Goal: Transaction & Acquisition: Purchase product/service

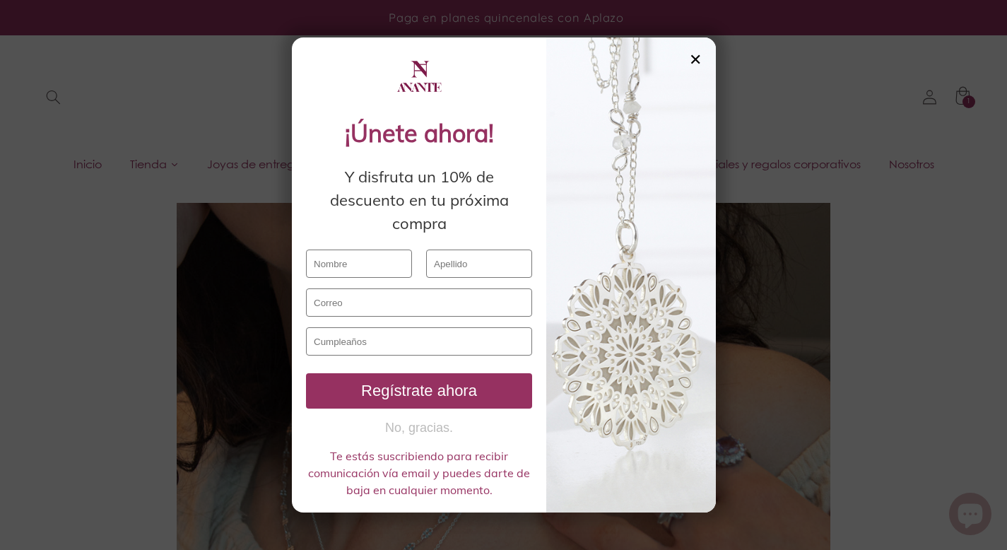
click at [700, 53] on div "✕" at bounding box center [695, 60] width 13 height 16
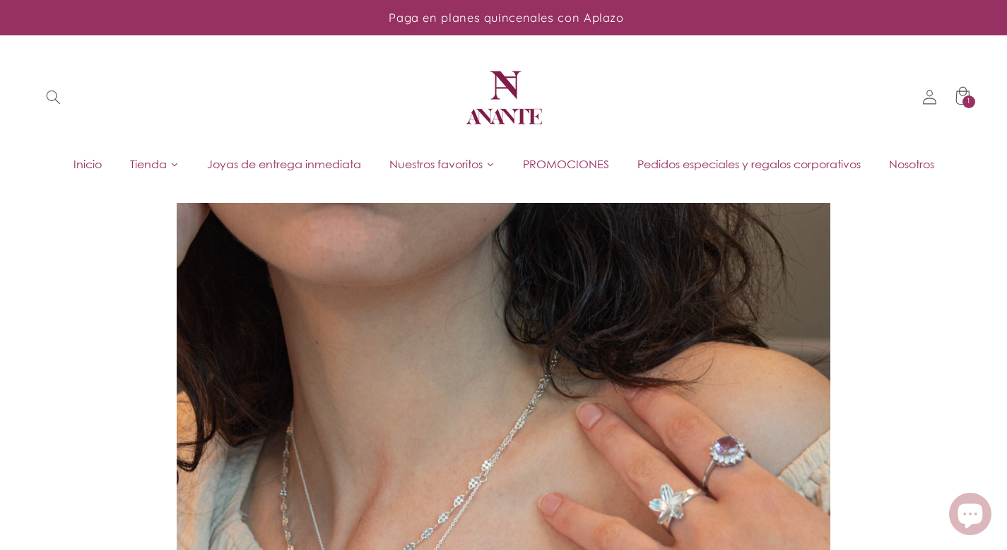
click at [751, 167] on span "Pedidos especiales y regalos corporativos" at bounding box center [748, 164] width 223 height 16
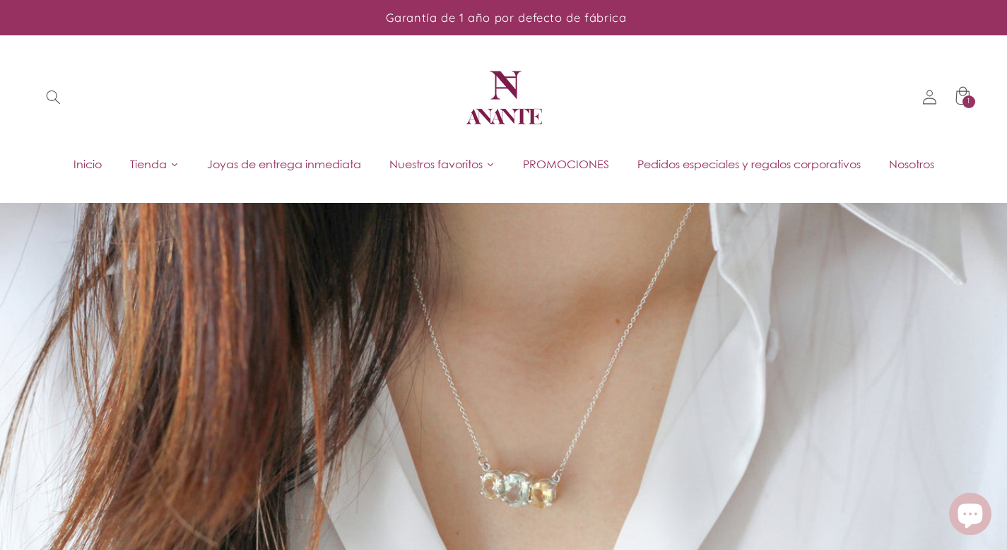
click at [569, 162] on span "PROMOCIONES" at bounding box center [566, 164] width 86 height 16
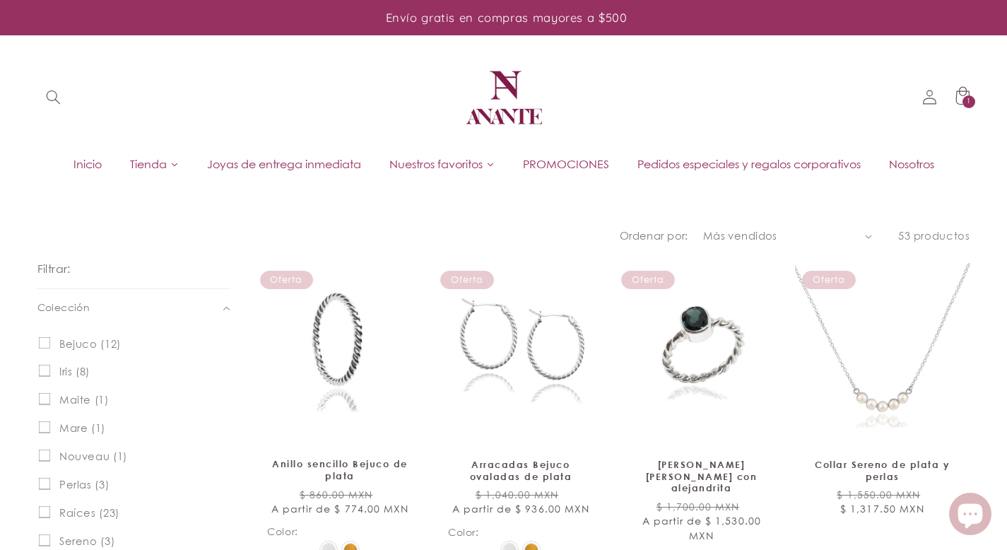
click at [504, 82] on img at bounding box center [503, 97] width 85 height 85
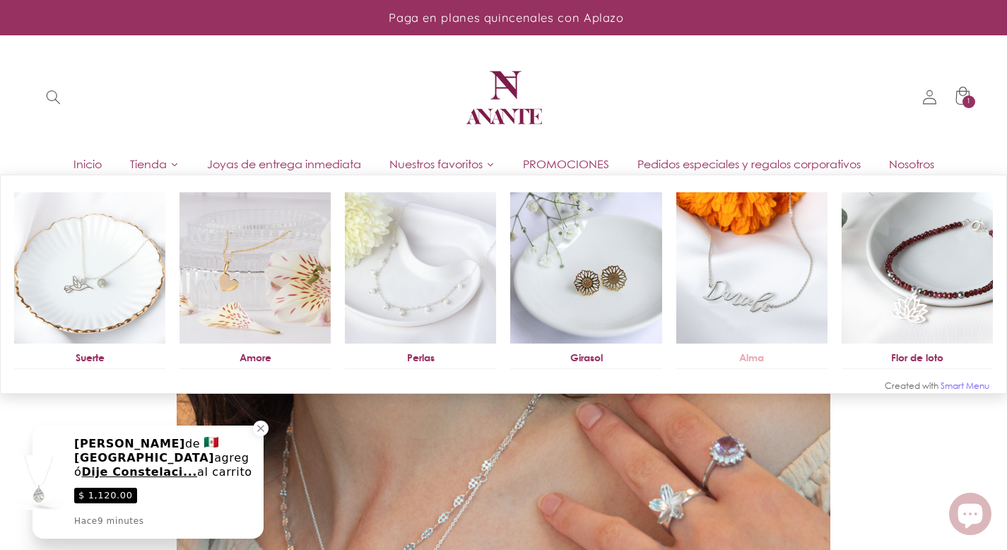
click at [750, 270] on img at bounding box center [751, 267] width 151 height 151
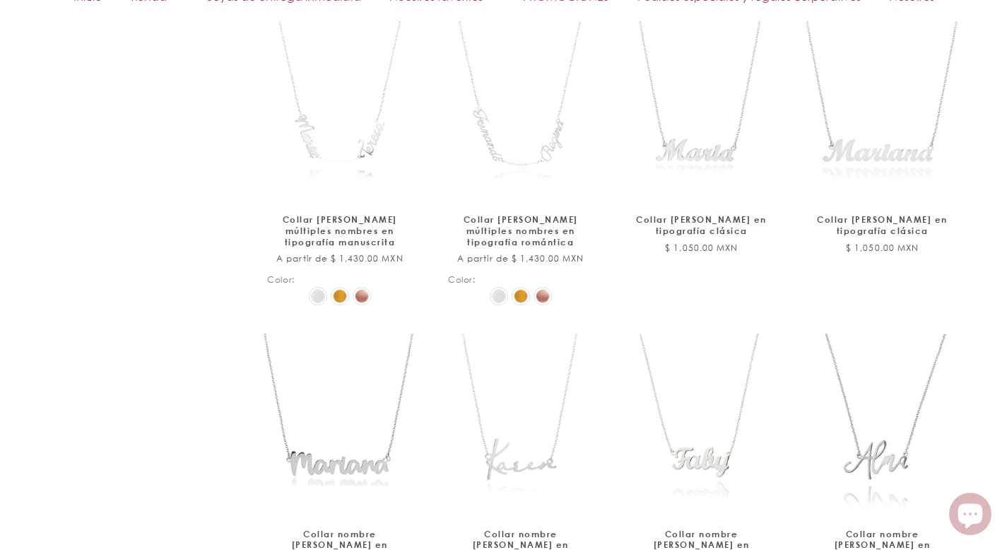
scroll to position [1437, 0]
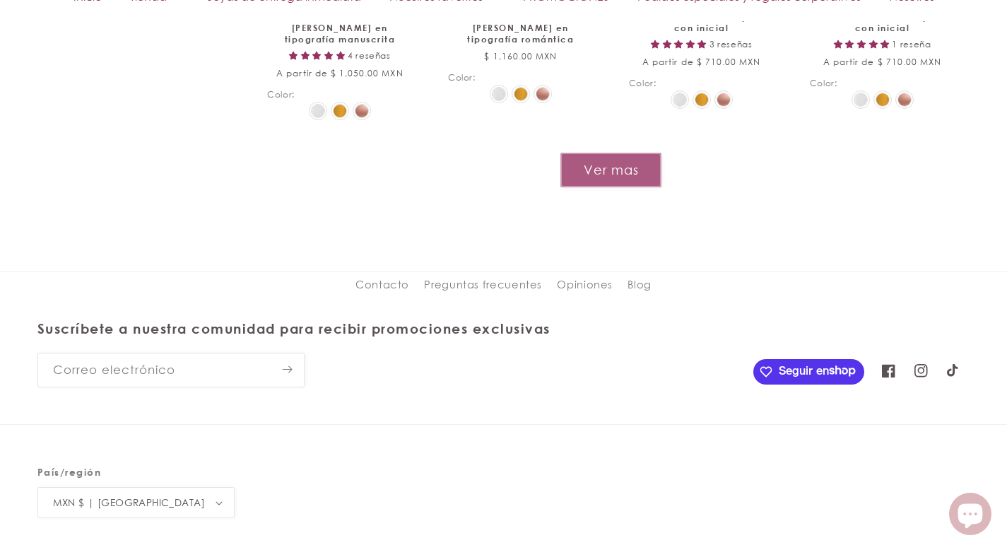
click at [610, 167] on button "Ver mas" at bounding box center [610, 170] width 101 height 35
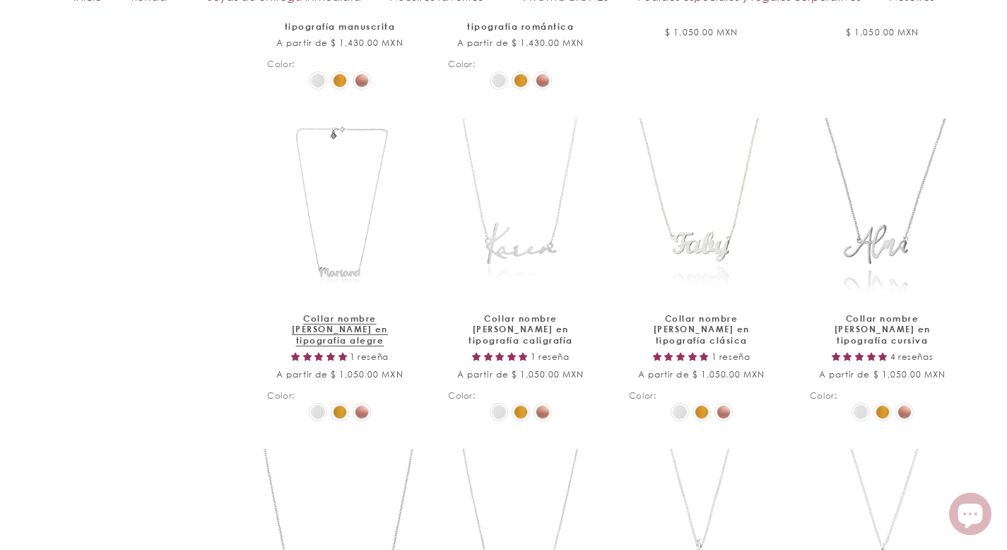
scroll to position [1383, 0]
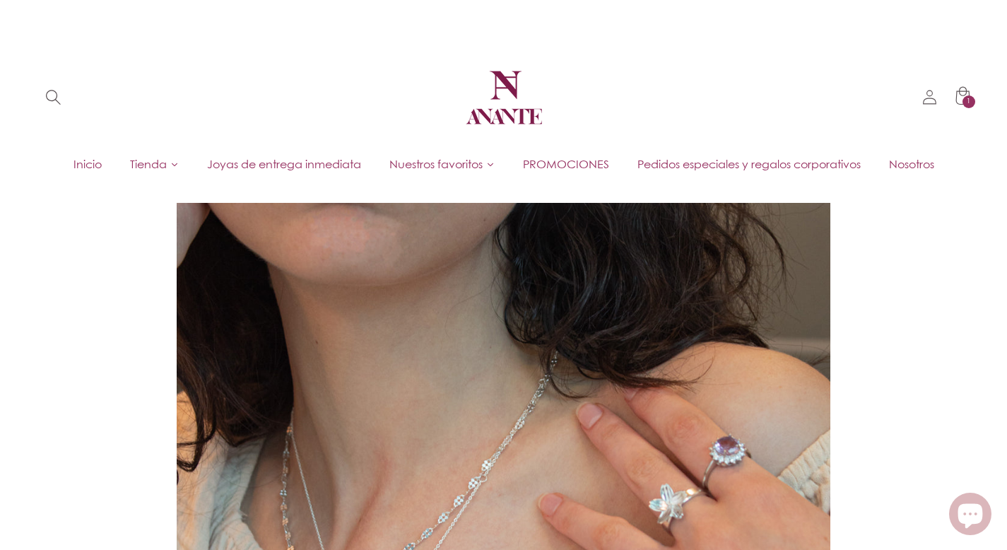
click at [50, 100] on icon "Búsqueda" at bounding box center [53, 98] width 16 height 16
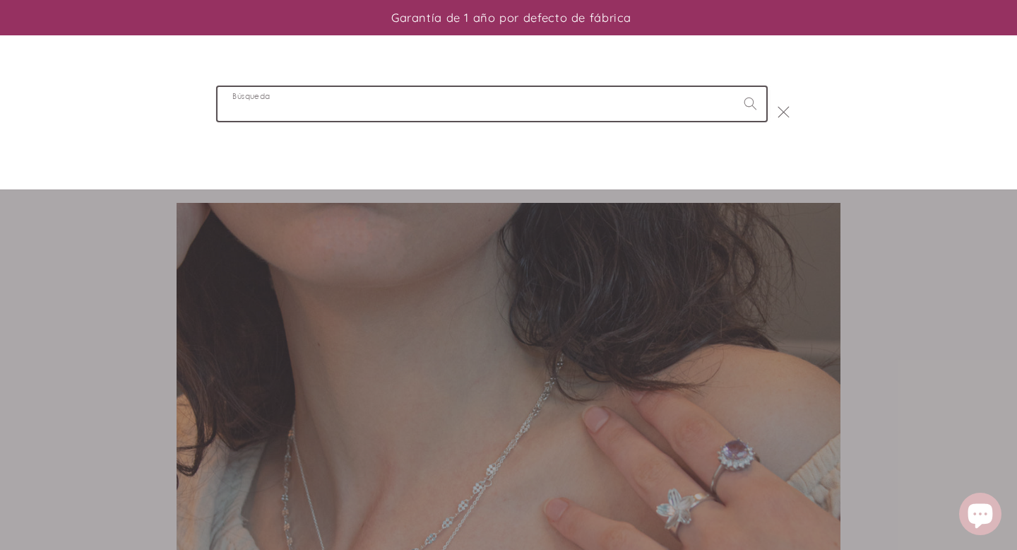
click at [298, 99] on input "Búsqueda" at bounding box center [492, 103] width 549 height 33
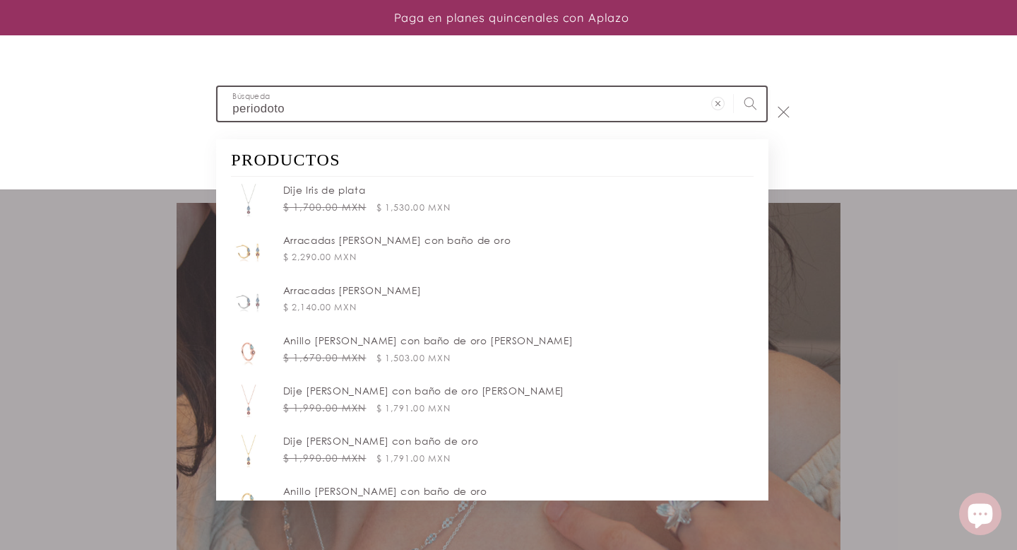
type input "periodoto"
click at [734, 87] on button "Búsqueda" at bounding box center [750, 103] width 32 height 32
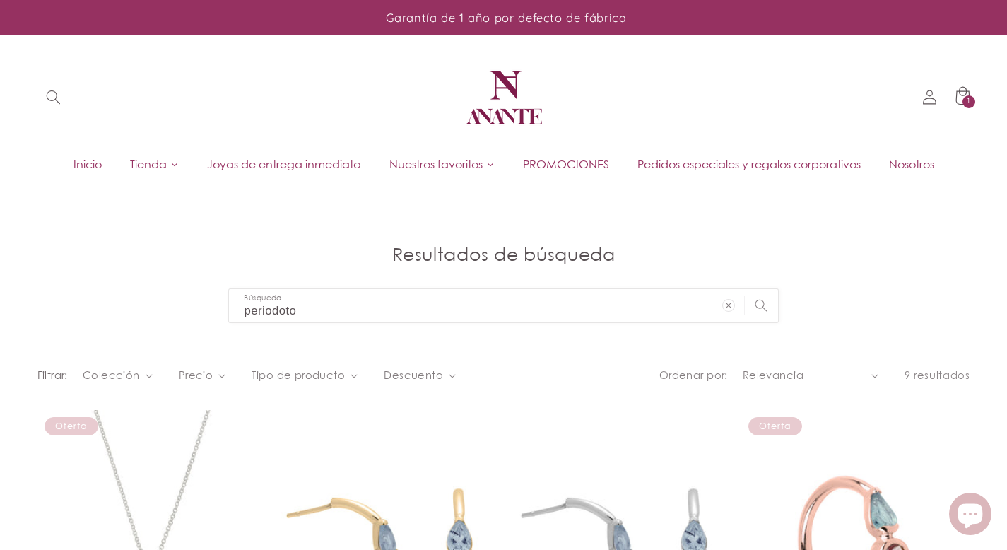
click at [73, 167] on span "Inicio" at bounding box center [87, 164] width 28 height 16
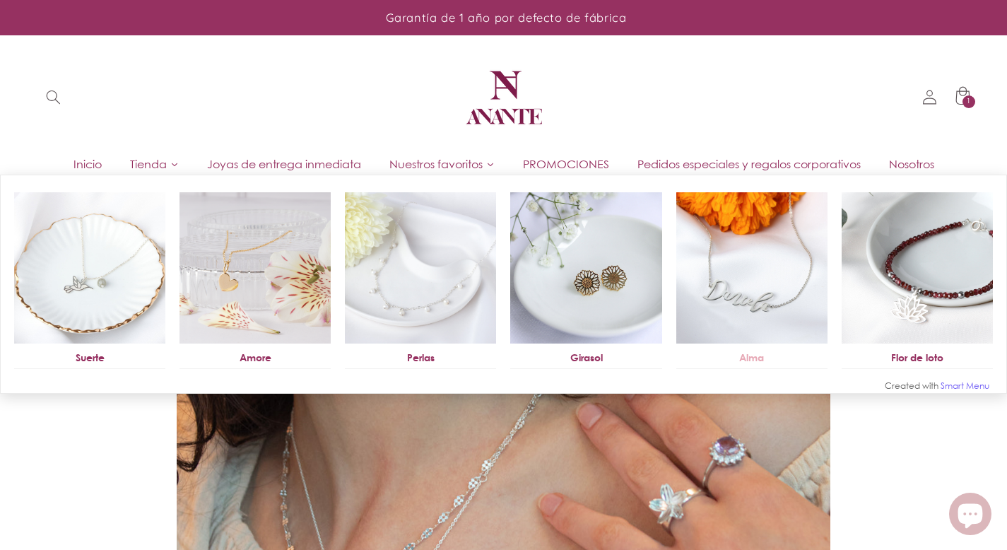
click at [699, 249] on img at bounding box center [751, 267] width 151 height 151
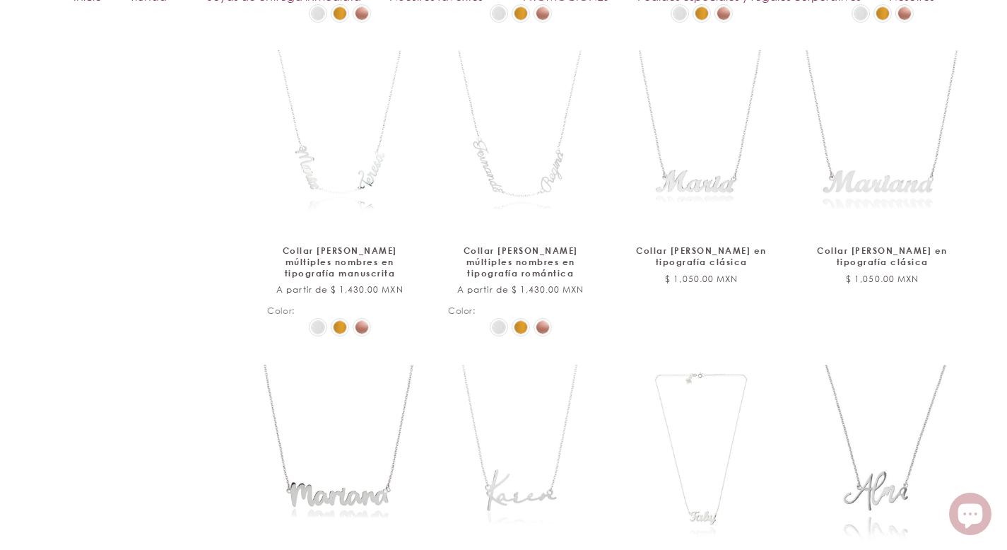
scroll to position [1161, 0]
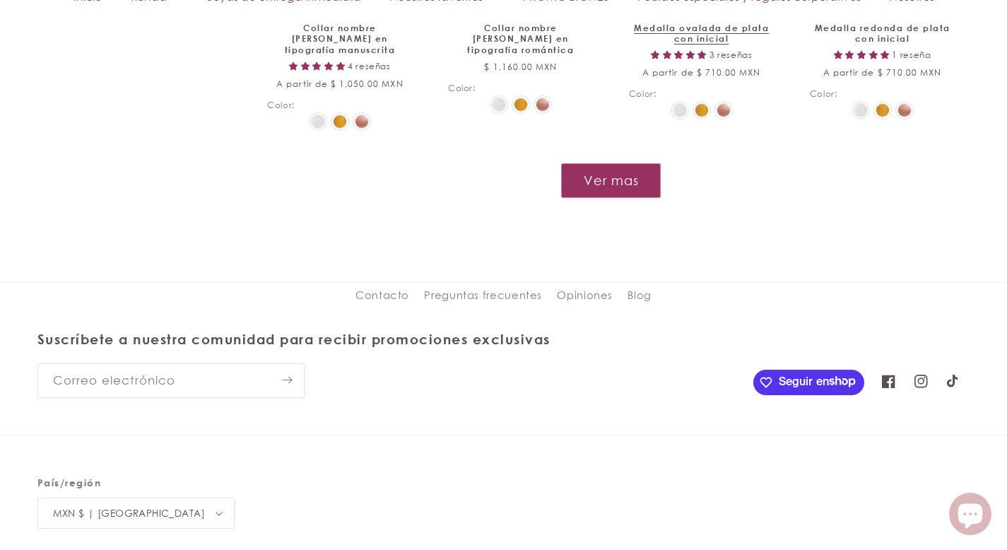
click at [634, 163] on button "Ver mas" at bounding box center [611, 180] width 100 height 35
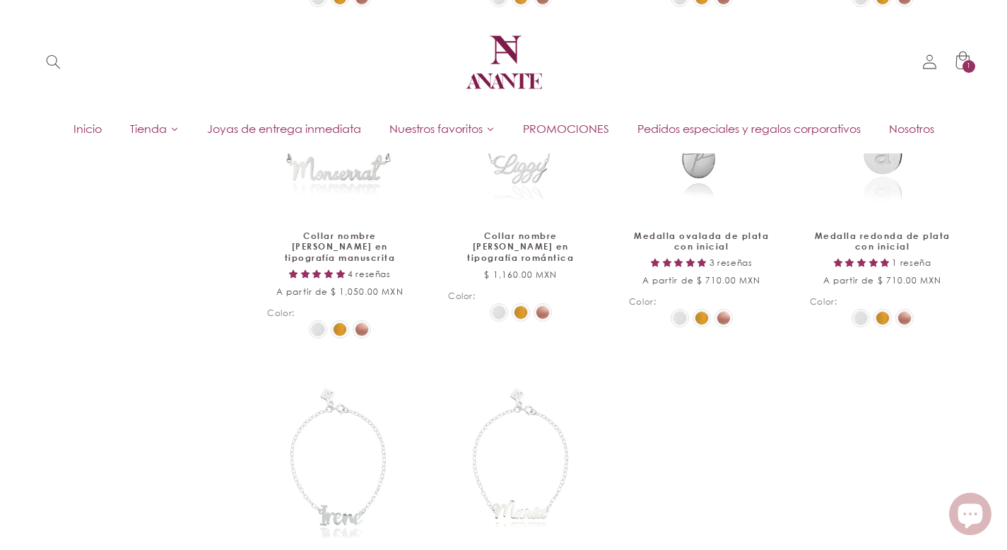
scroll to position [1424, 0]
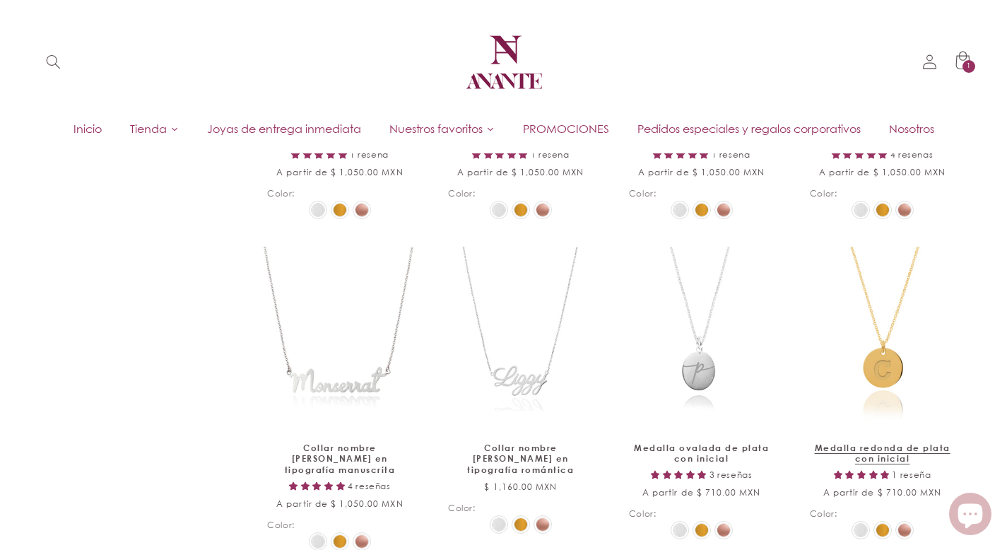
click at [873, 442] on link "Medalla redonda de plata con inicial" at bounding box center [883, 453] width 146 height 22
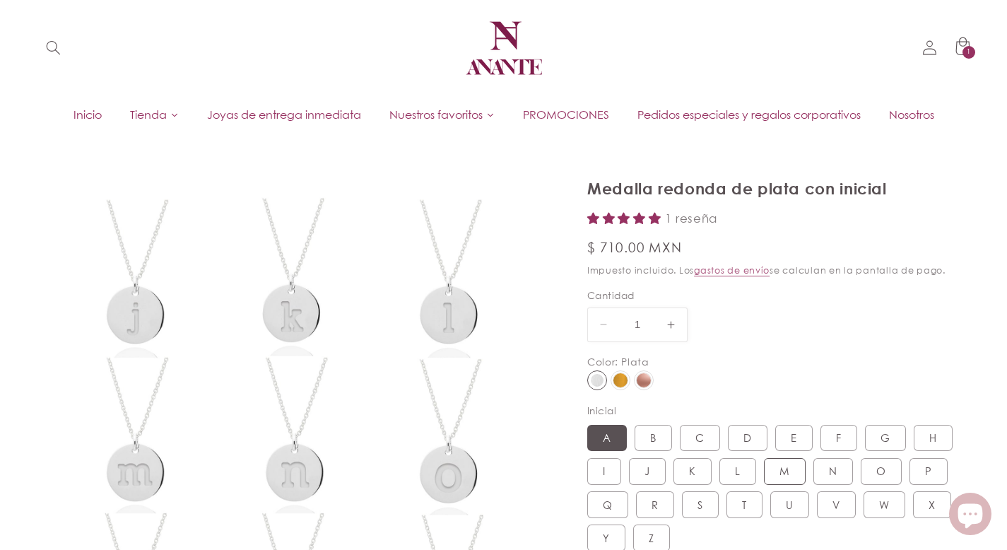
scroll to position [247, 0]
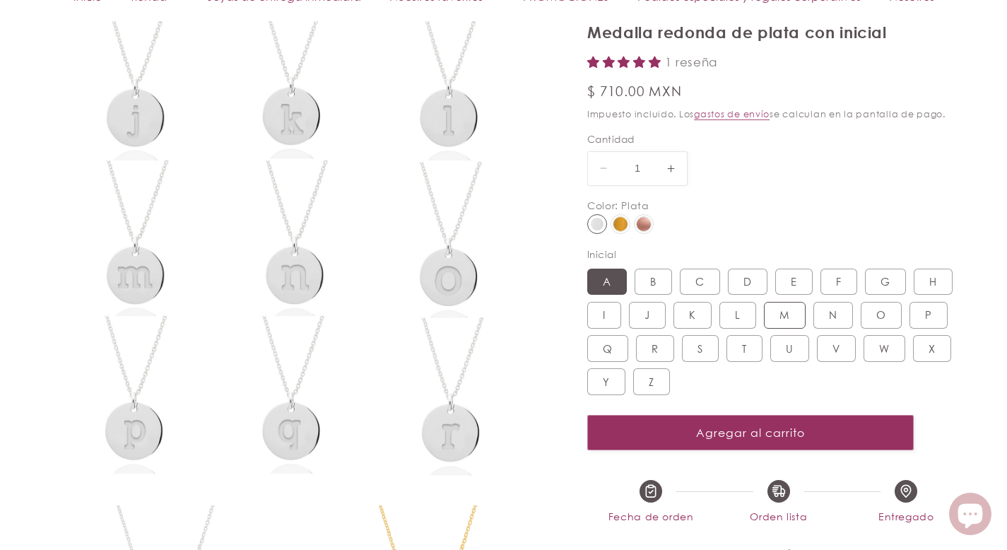
select select "{"isForProduct":true,"id":44913521000602,"title":"Plata / A","available":true,"…"
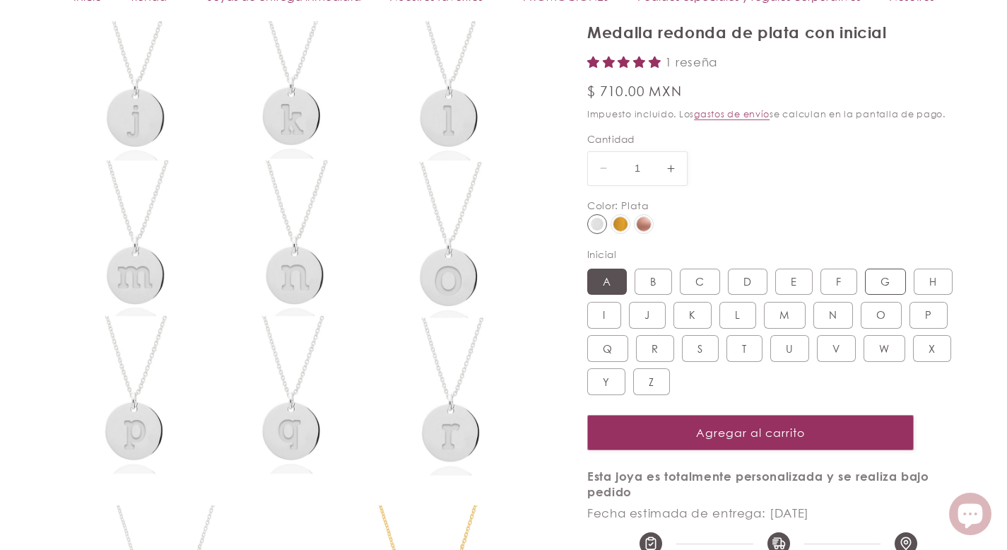
scroll to position [0, 0]
click at [876, 278] on label "G Variante agotada o no disponible" at bounding box center [885, 281] width 41 height 27
click at [865, 266] on input "G Variante agotada o no disponible" at bounding box center [864, 265] width 1 height 1
radio input "true"
